Goal: Information Seeking & Learning: Learn about a topic

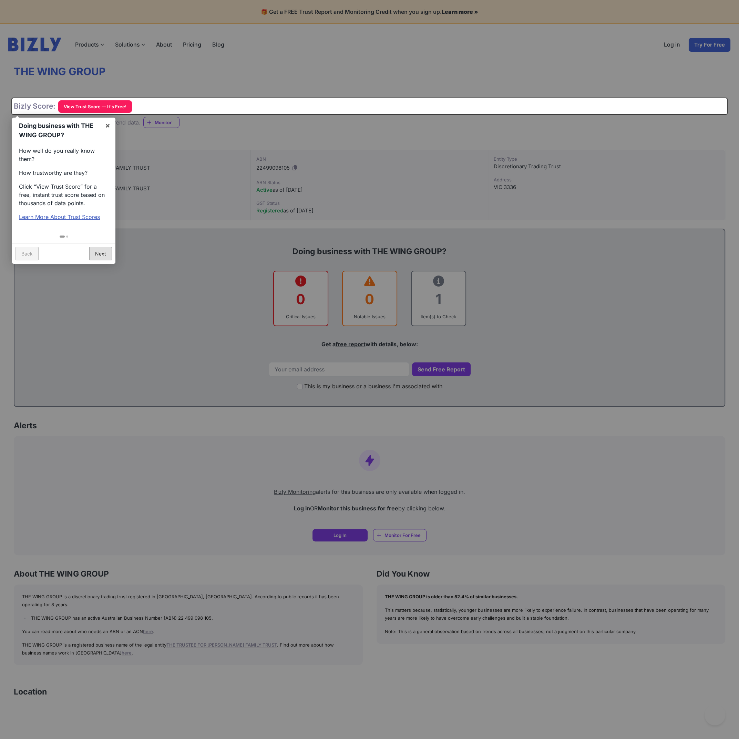
click at [93, 253] on link "Next" at bounding box center [100, 253] width 23 height 13
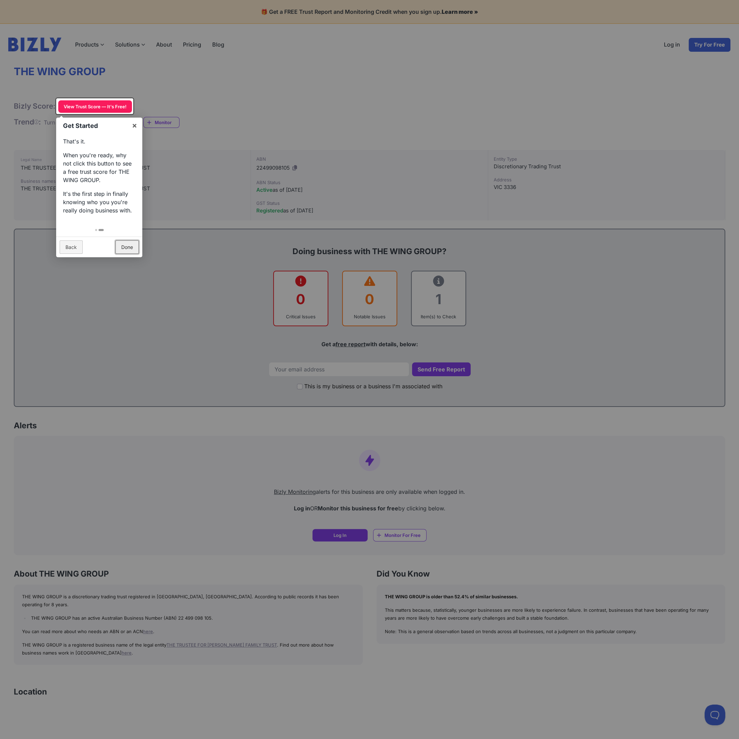
click at [127, 241] on link "Done" at bounding box center [126, 246] width 23 height 13
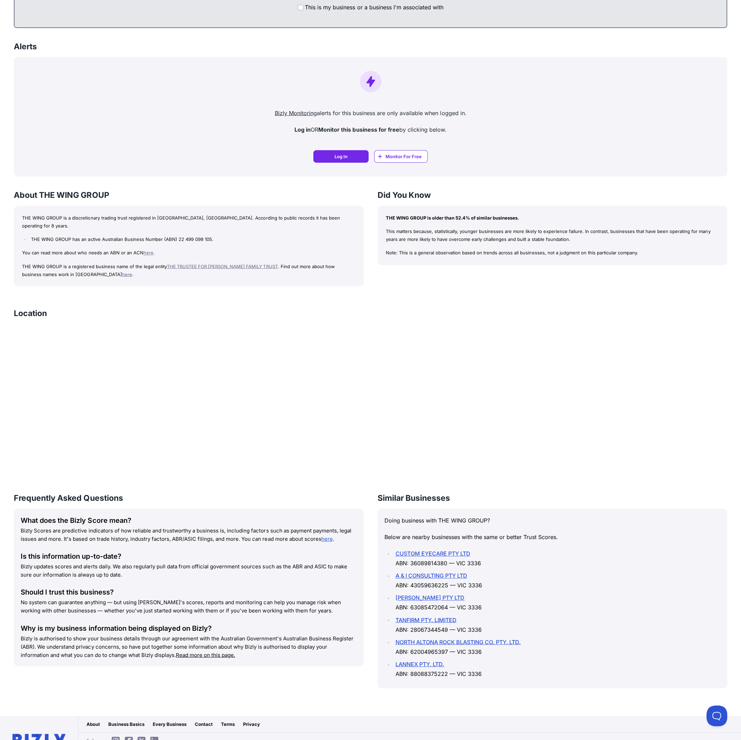
scroll to position [379, 0]
drag, startPoint x: 22, startPoint y: 217, endPoint x: 61, endPoint y: 215, distance: 38.3
click at [61, 215] on p "THE WING GROUP is a discretionary trading trust registered in VIC, Australia. A…" at bounding box center [188, 221] width 333 height 16
copy p "THE WING GROUP"
click at [205, 248] on p "You can read more about who needs an ABN or an ACN here ." at bounding box center [188, 252] width 333 height 8
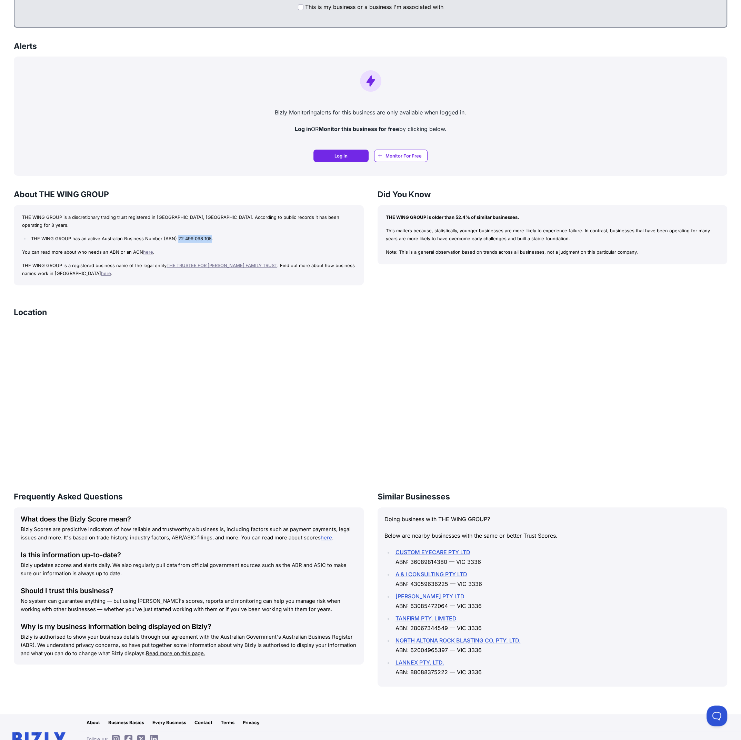
drag, startPoint x: 175, startPoint y: 230, endPoint x: 209, endPoint y: 230, distance: 33.1
click at [209, 235] on li "THE WING GROUP has an active Australian Business Number (ABN) 22 499 098 105." at bounding box center [192, 239] width 326 height 8
copy li "22 499 098 105"
click at [57, 234] on div "THE WING GROUP is a discretionary trading trust registered in VIC, Australia. A…" at bounding box center [189, 245] width 350 height 80
drag, startPoint x: 39, startPoint y: 192, endPoint x: 108, endPoint y: 194, distance: 68.3
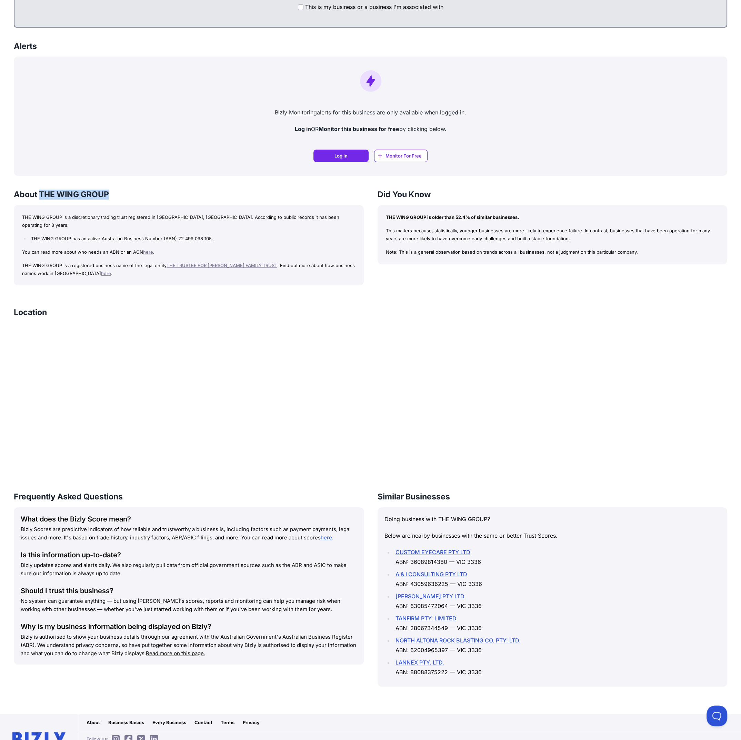
click at [108, 194] on h3 "About THE WING GROUP" at bounding box center [189, 195] width 350 height 10
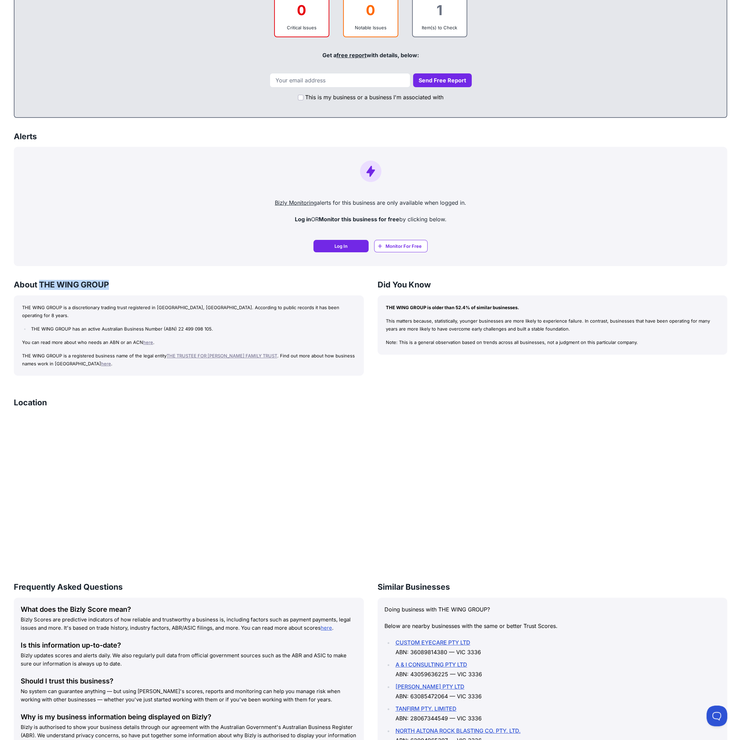
scroll to position [310, 0]
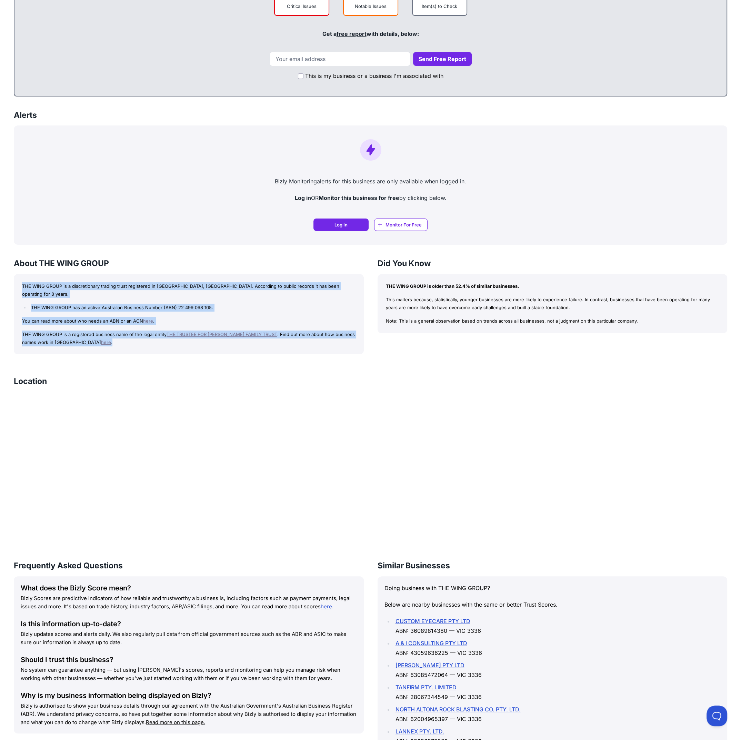
drag, startPoint x: 22, startPoint y: 285, endPoint x: 234, endPoint y: 333, distance: 217.7
click at [234, 333] on div "THE WING GROUP is a discretionary trading trust registered in VIC, Australia. A…" at bounding box center [189, 314] width 350 height 80
copy div "THE WING GROUP is a discretionary trading trust registered in VIC, Australia. A…"
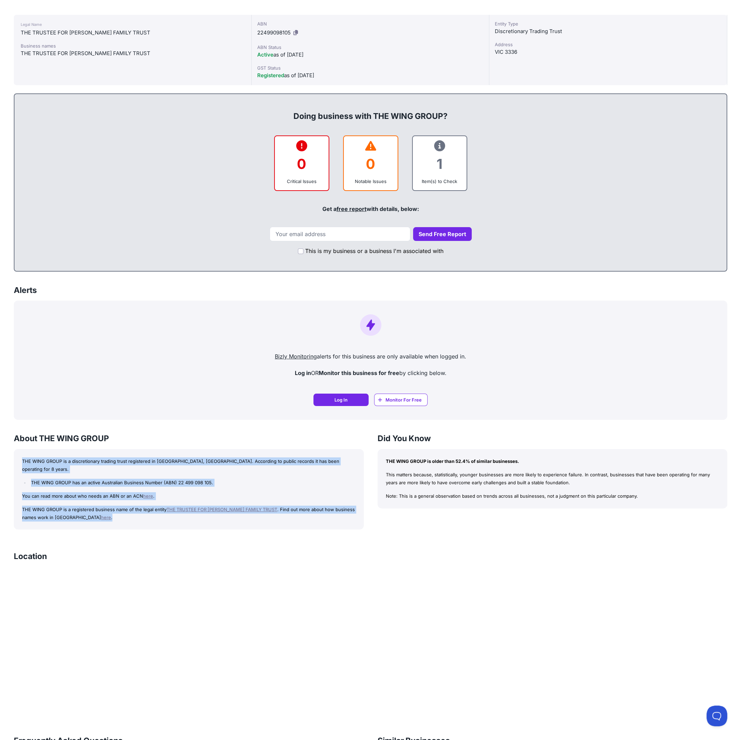
scroll to position [0, 0]
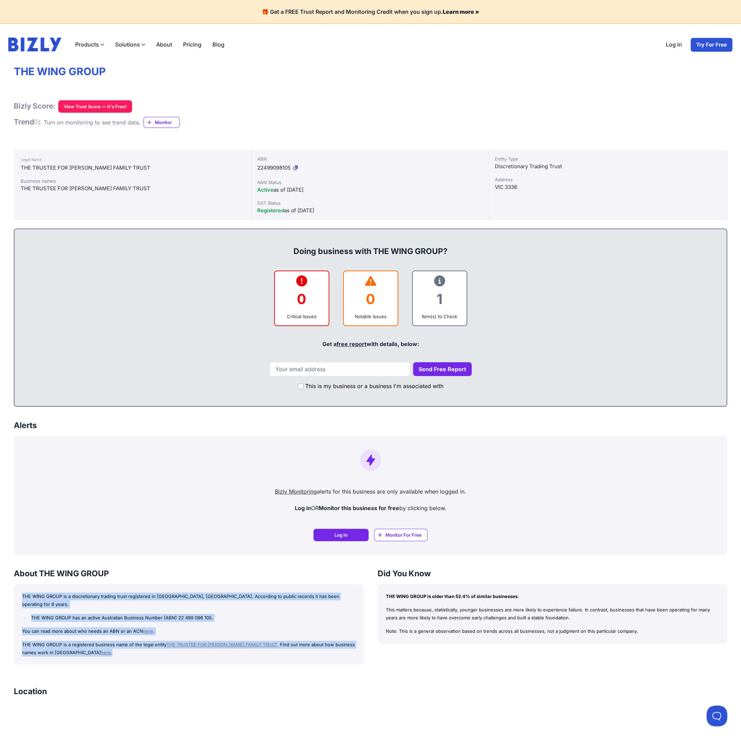
click at [21, 49] on img at bounding box center [34, 45] width 53 height 14
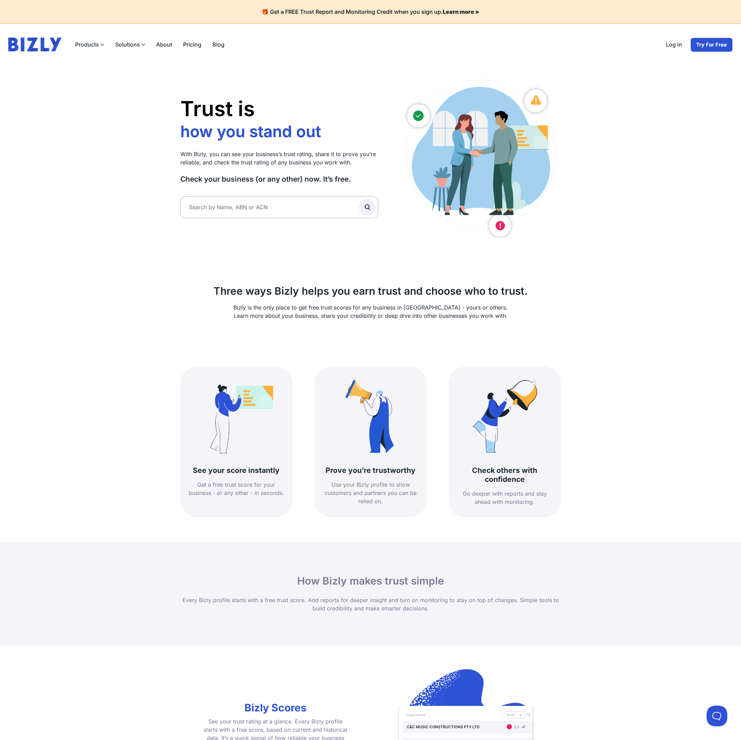
click at [672, 47] on link "Log in" at bounding box center [673, 45] width 27 height 14
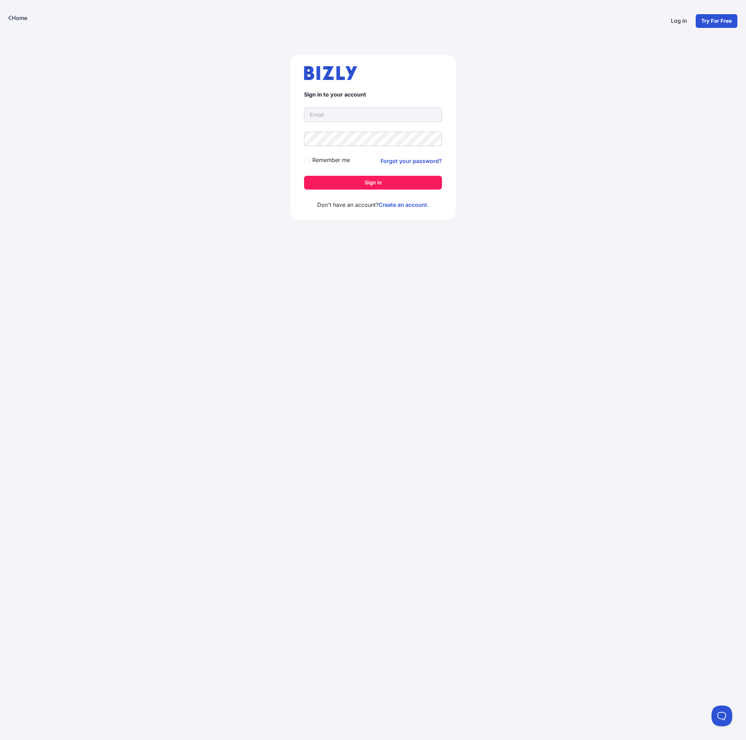
click at [420, 206] on link "Create an account" at bounding box center [402, 204] width 49 height 7
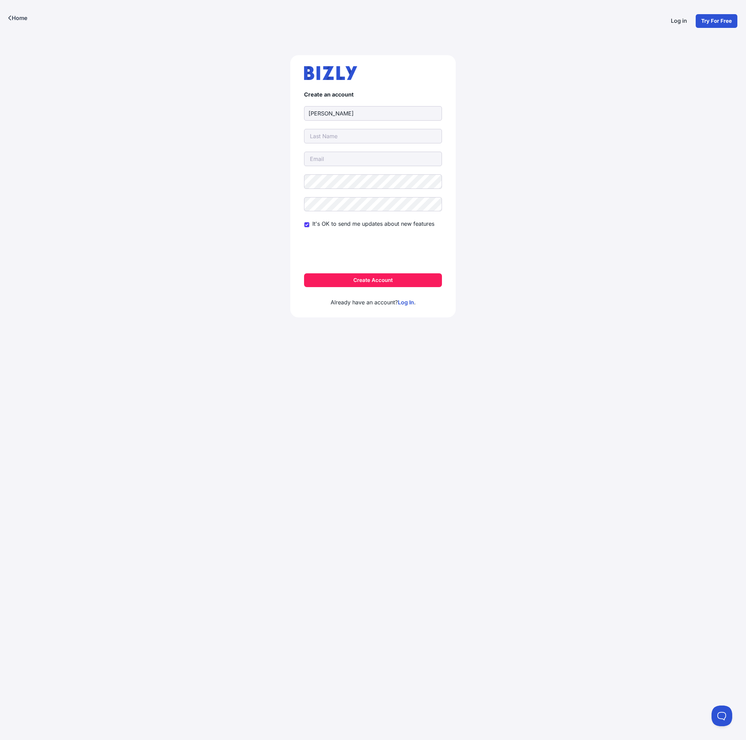
type input "[PERSON_NAME]"
type input "ISHAQ"
type input "ranaishi@hotmail.com"
click at [340, 280] on button "Create Account" at bounding box center [373, 280] width 138 height 14
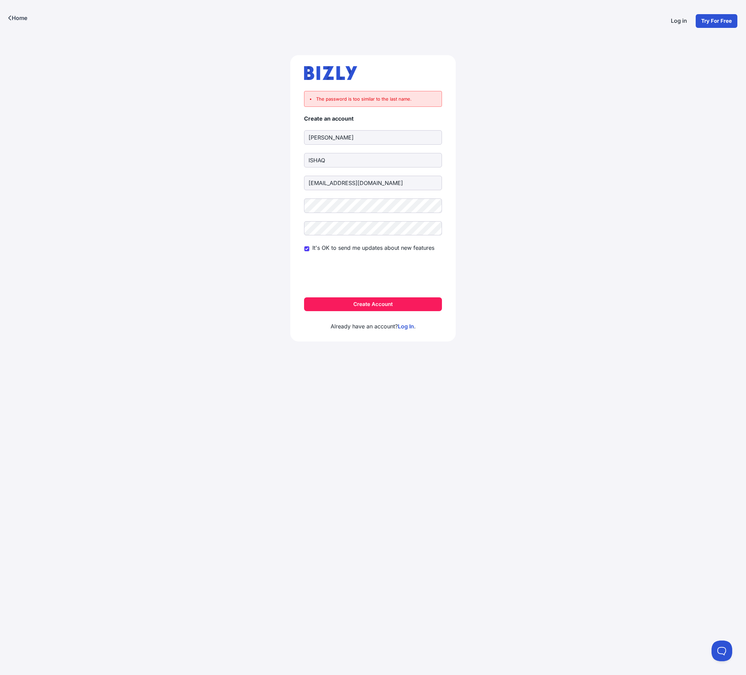
click at [415, 305] on button "Create Account" at bounding box center [373, 304] width 138 height 14
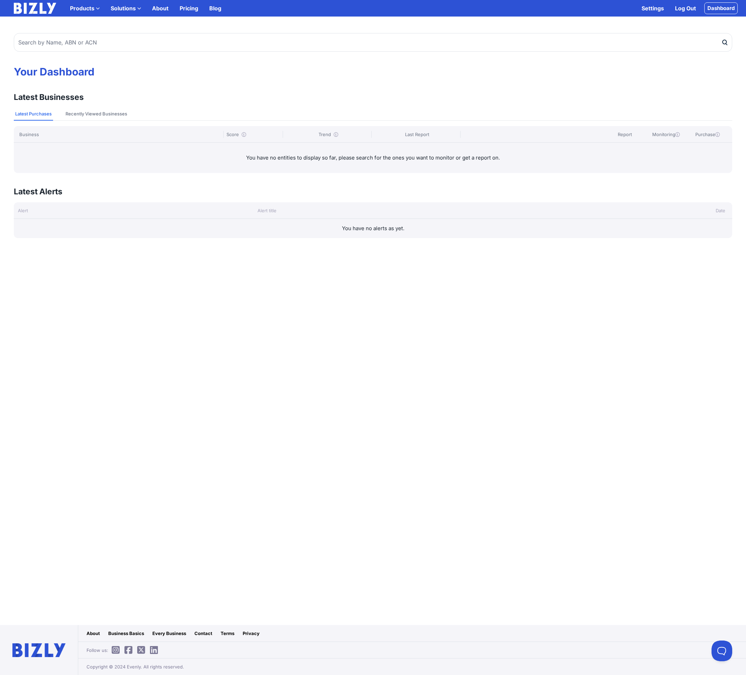
click at [95, 120] on button "Recently Viewed Businesses" at bounding box center [96, 114] width 64 height 13
click at [31, 113] on button "Latest Purchases" at bounding box center [33, 114] width 39 height 13
click at [88, 43] on input "text" at bounding box center [373, 42] width 718 height 19
click at [183, 9] on link "Pricing" at bounding box center [189, 8] width 30 height 14
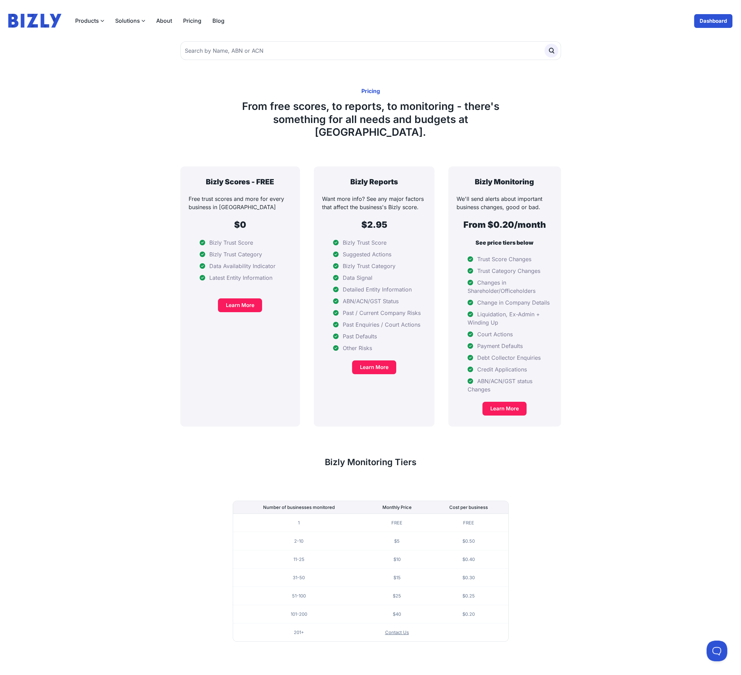
click at [90, 15] on label "Products" at bounding box center [90, 21] width 40 height 14
click at [0, 0] on input "Products" at bounding box center [0, 0] width 0 height 0
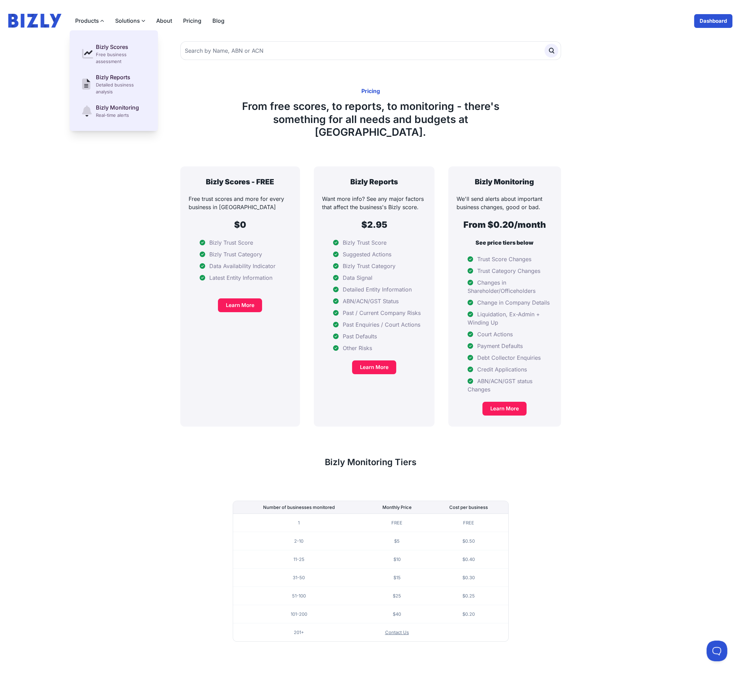
click at [41, 25] on img at bounding box center [34, 21] width 53 height 14
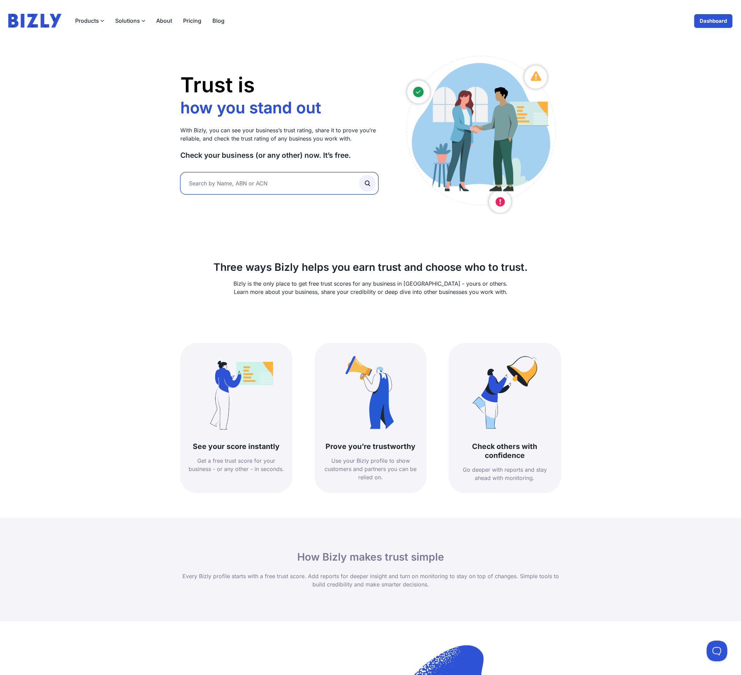
click at [216, 177] on input "text" at bounding box center [279, 183] width 198 height 22
paste input "22 499 098 105"
type input "22 499 098 105"
click at [359, 175] on button "submit" at bounding box center [367, 183] width 17 height 17
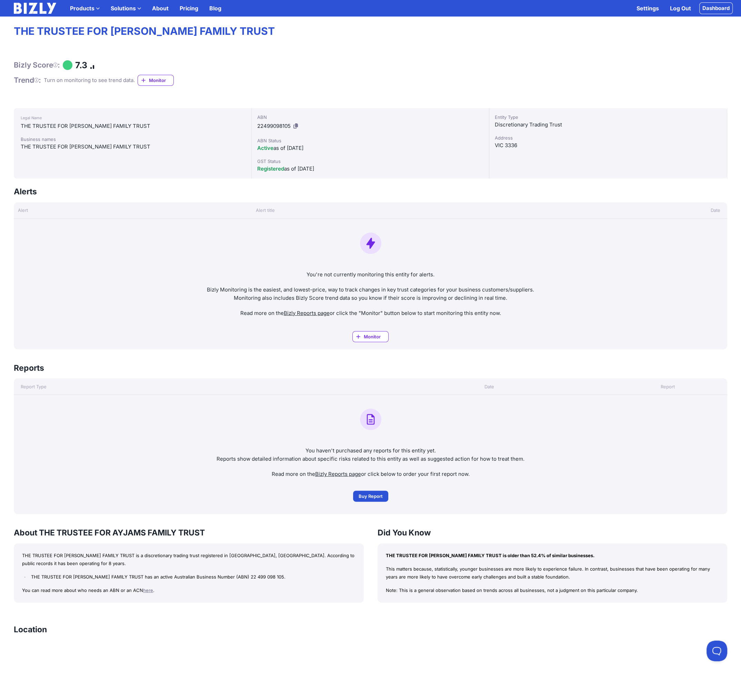
click at [37, 12] on img at bounding box center [35, 8] width 42 height 11
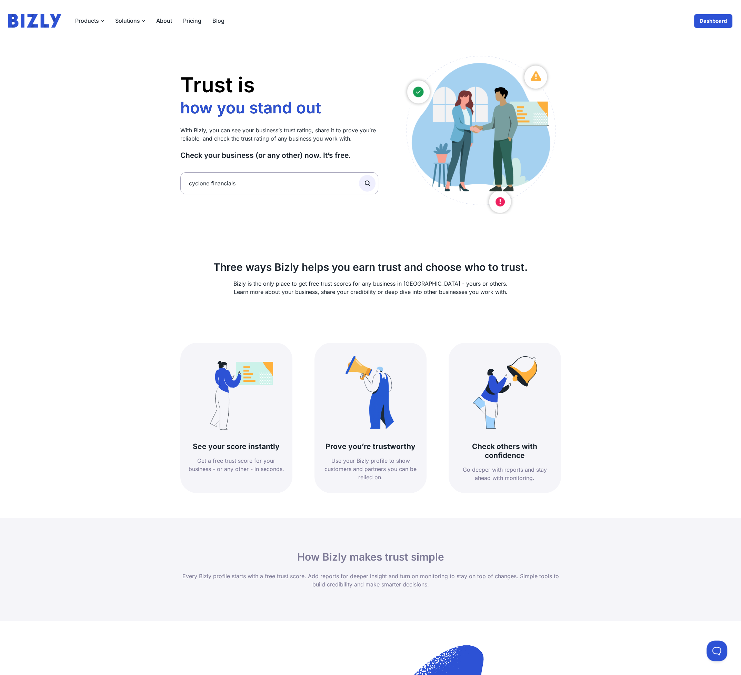
type input "cyclone financials"
click at [359, 175] on button "submit" at bounding box center [367, 183] width 17 height 17
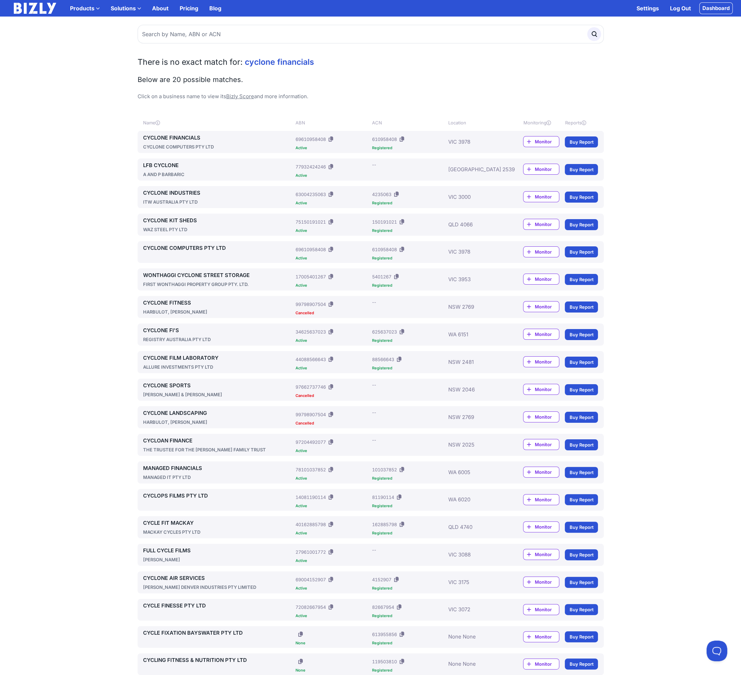
click at [190, 140] on link "CYCLONE FINANCIALS" at bounding box center [218, 138] width 150 height 8
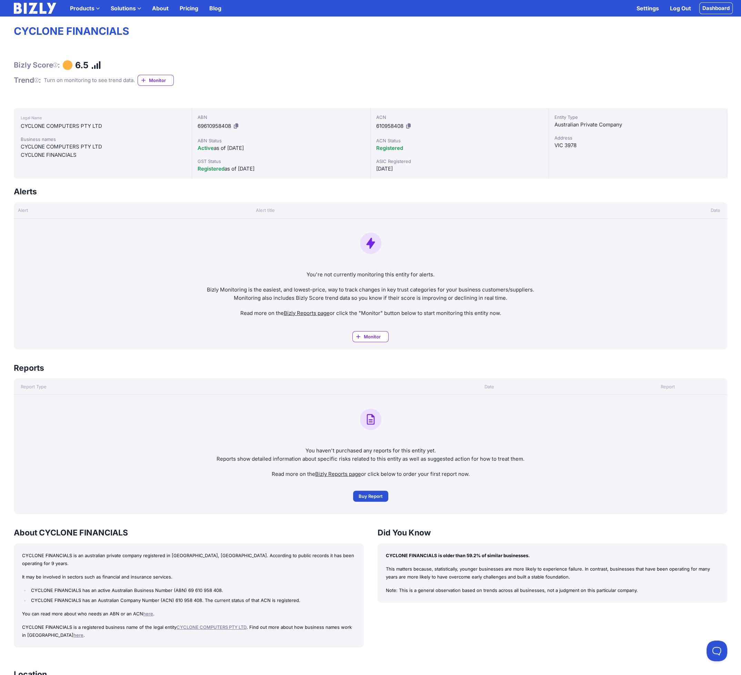
click at [133, 6] on label "Solutions" at bounding box center [125, 8] width 41 height 14
click at [0, 0] on input "Solutions" at bounding box center [0, 0] width 0 height 0
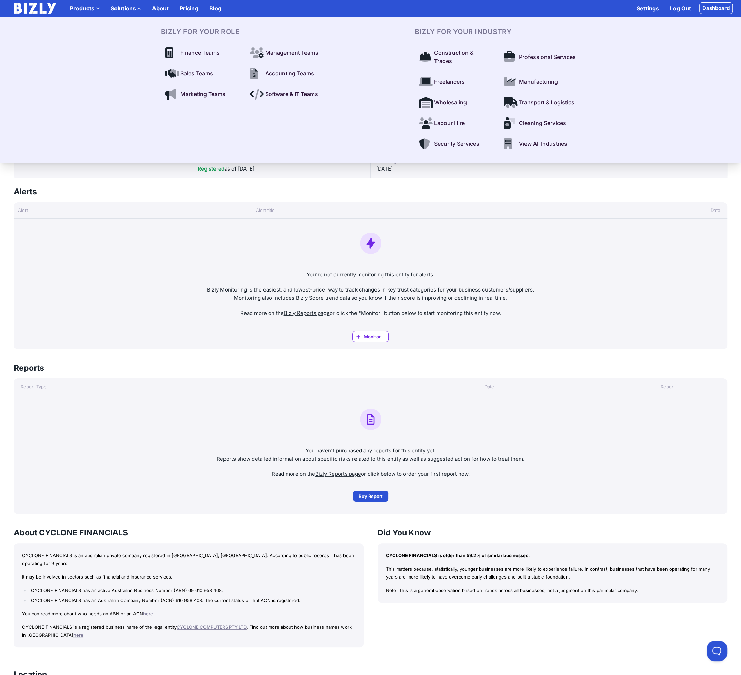
click at [102, 9] on label "Products" at bounding box center [84, 8] width 41 height 14
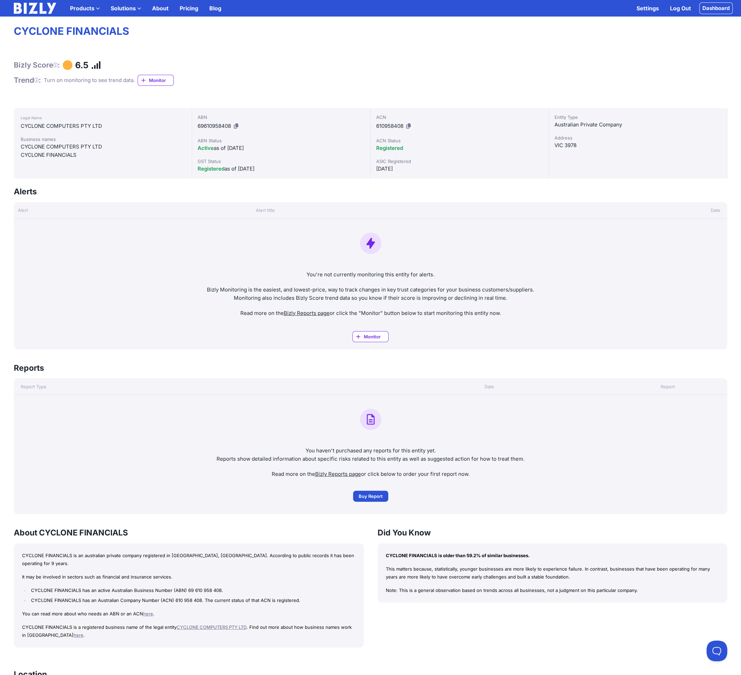
click at [0, 0] on input "Products" at bounding box center [0, 0] width 0 height 0
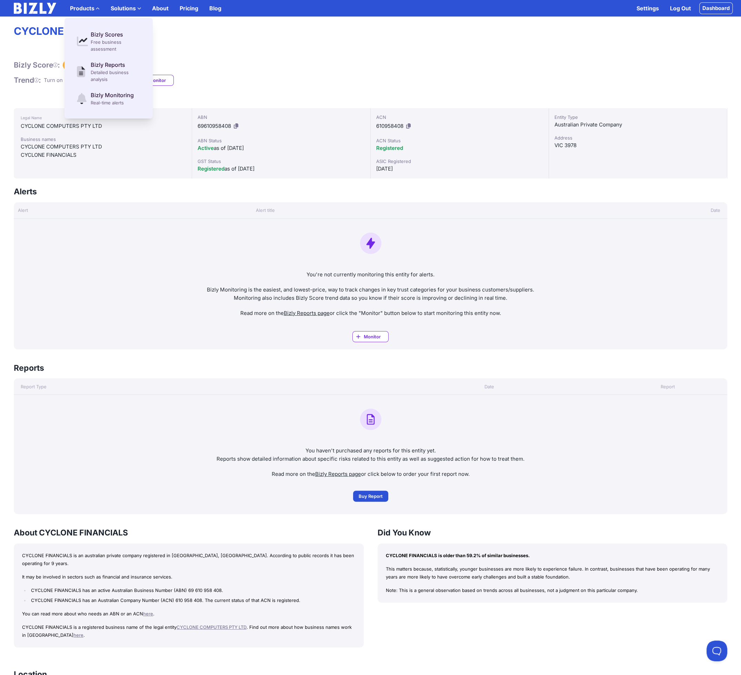
click at [197, 52] on div "Trust is how you stand out who you work with how you grow how you stand out See…" at bounding box center [370, 550] width 741 height 1051
